Goal: Communication & Community: Answer question/provide support

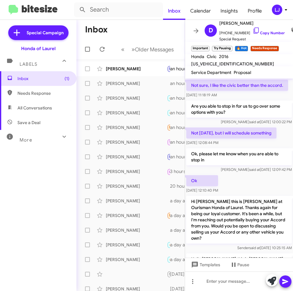
scroll to position [621, 0]
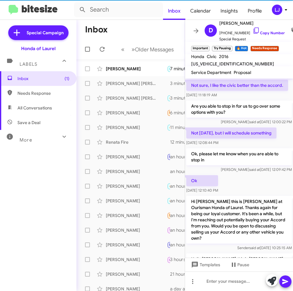
scroll to position [621, 0]
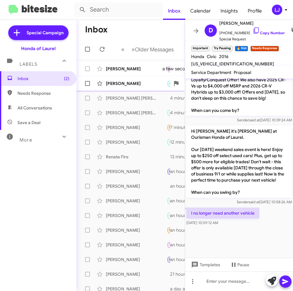
click at [121, 84] on div "[PERSON_NAME]" at bounding box center [136, 83] width 61 height 6
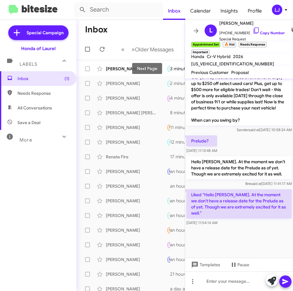
click at [134, 67] on div "Next Page" at bounding box center [147, 68] width 30 height 11
click at [127, 69] on mat-tooltip-component "Next Page" at bounding box center [147, 69] width 45 height 26
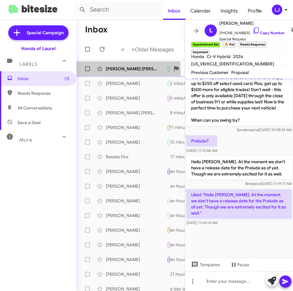
click at [114, 70] on div "[PERSON_NAME] [PERSON_NAME]" at bounding box center [136, 69] width 61 height 6
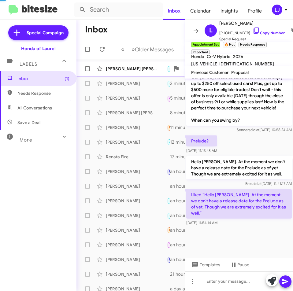
scroll to position [164, 0]
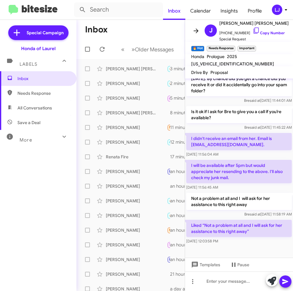
click at [192, 27] on span at bounding box center [196, 30] width 12 height 7
